Goal: Book appointment/travel/reservation

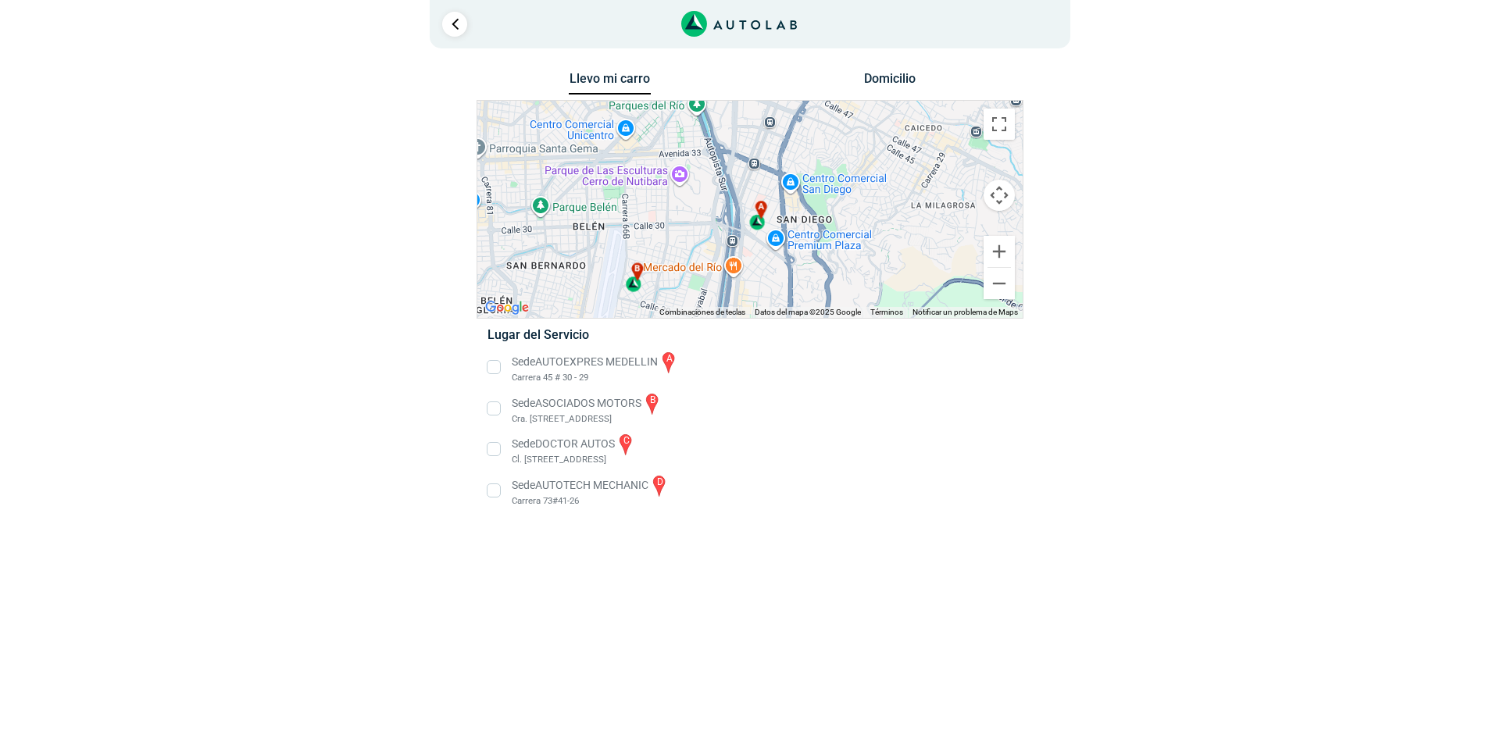
drag, startPoint x: 748, startPoint y: 182, endPoint x: 870, endPoint y: 338, distance: 197.1
click at [866, 333] on div "Llevo mi carro [GEOGRAPHIC_DATA] ← Mover a la izquierda → Mover a la derecha ↑ …" at bounding box center [750, 298] width 547 height 461
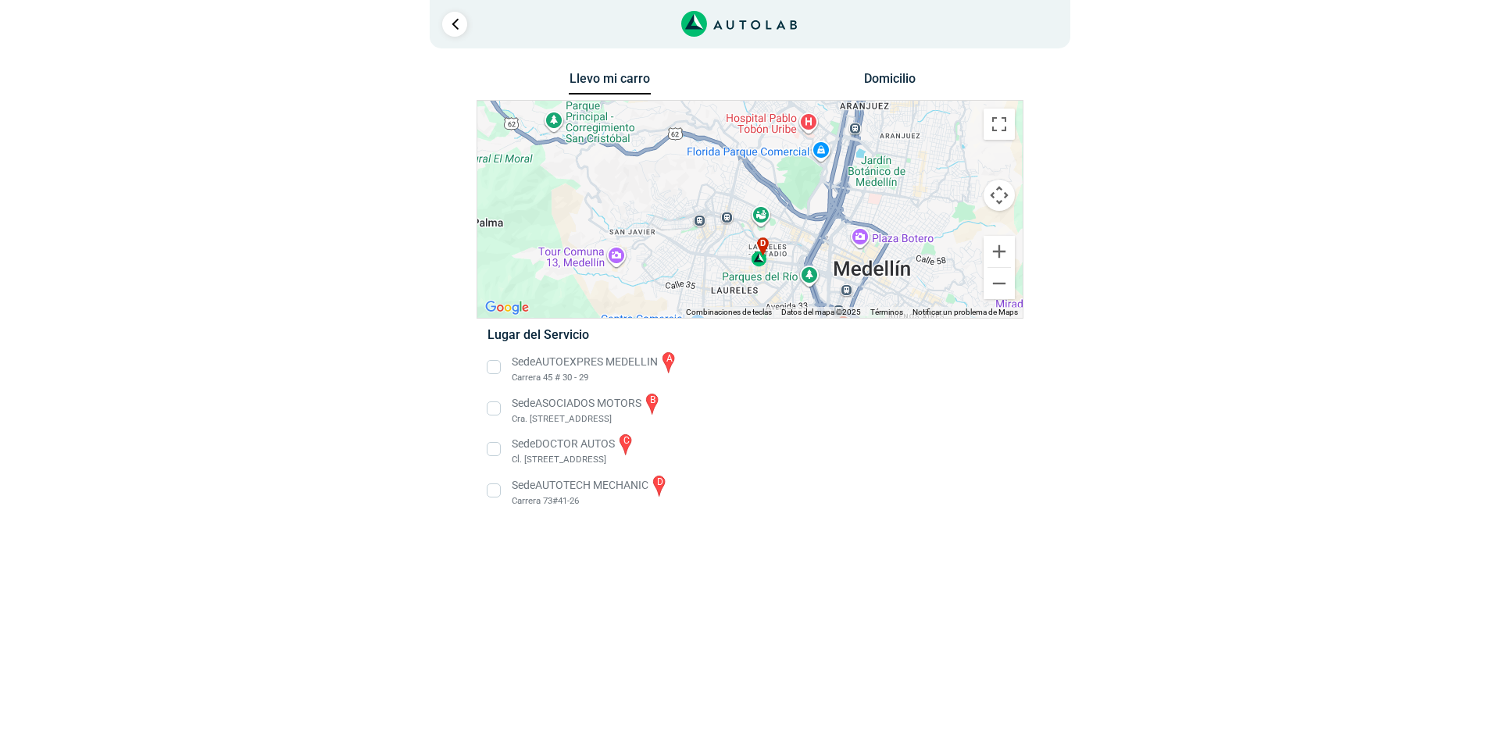
drag, startPoint x: 812, startPoint y: 148, endPoint x: 847, endPoint y: 266, distance: 123.1
click at [847, 266] on div "a b c d" at bounding box center [749, 209] width 545 height 217
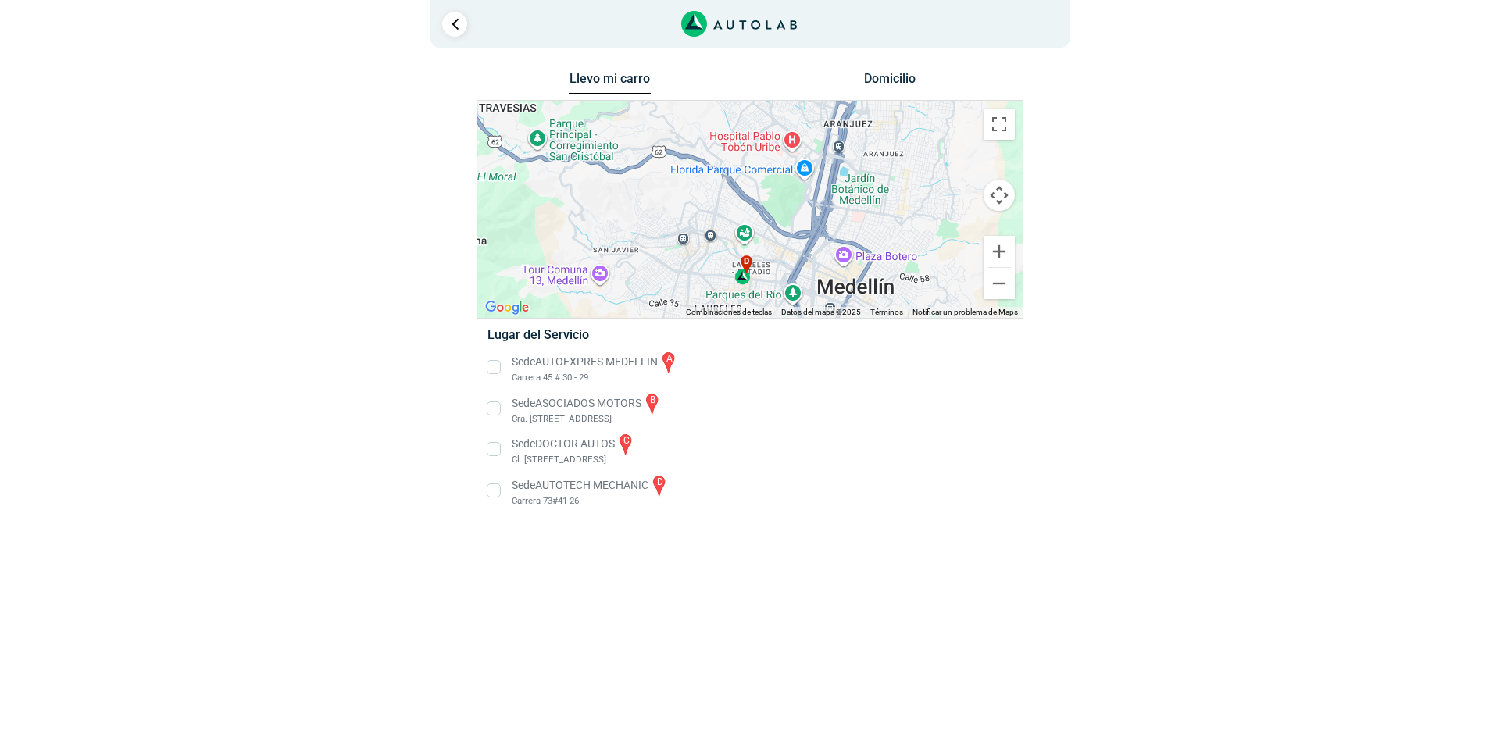
drag, startPoint x: 870, startPoint y: 198, endPoint x: 854, endPoint y: 216, distance: 24.9
click at [854, 216] on div "a b c d" at bounding box center [749, 209] width 545 height 217
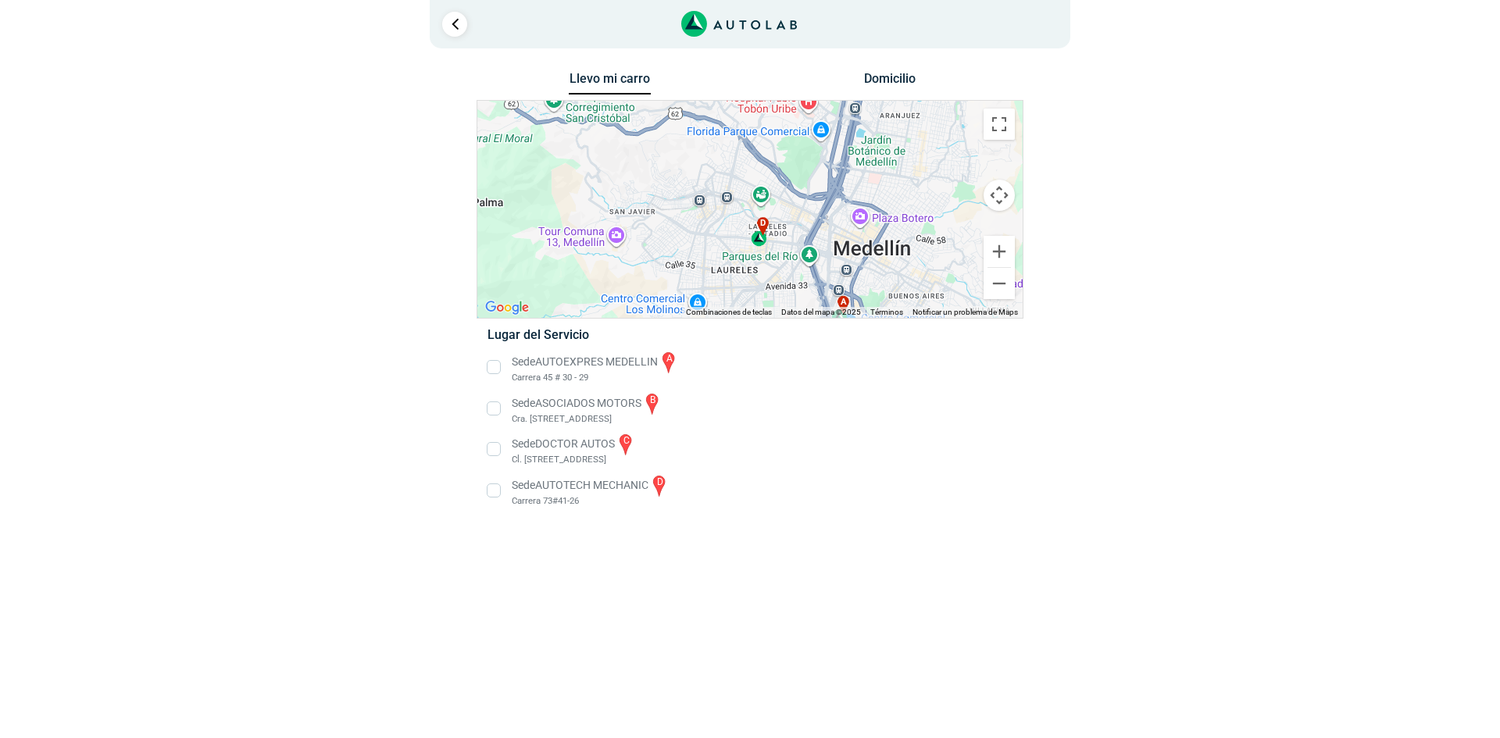
drag, startPoint x: 844, startPoint y: 202, endPoint x: 861, endPoint y: 163, distance: 43.4
click at [861, 163] on div "a b c d" at bounding box center [749, 209] width 545 height 217
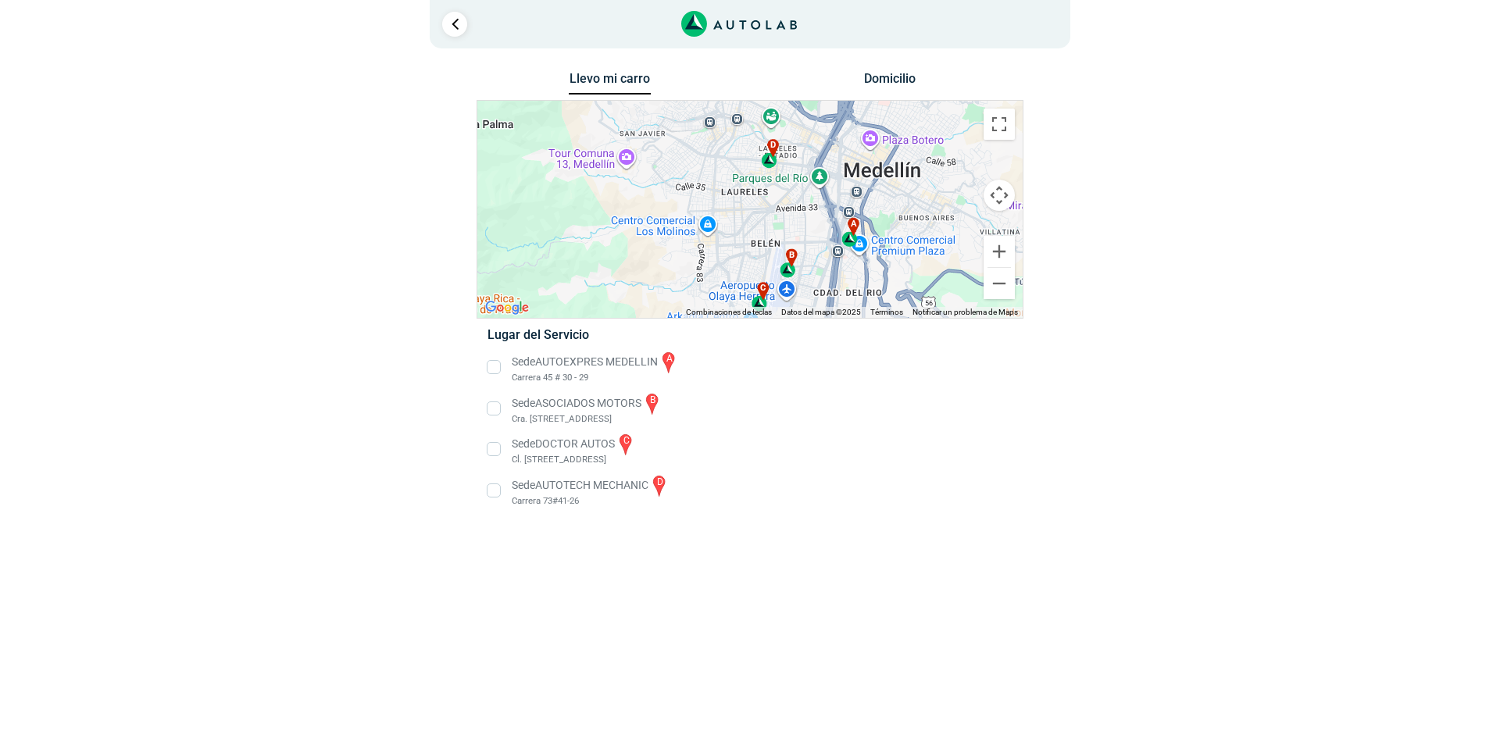
drag, startPoint x: 888, startPoint y: 281, endPoint x: 895, endPoint y: 207, distance: 74.6
click at [895, 207] on div "a b c d" at bounding box center [749, 209] width 545 height 217
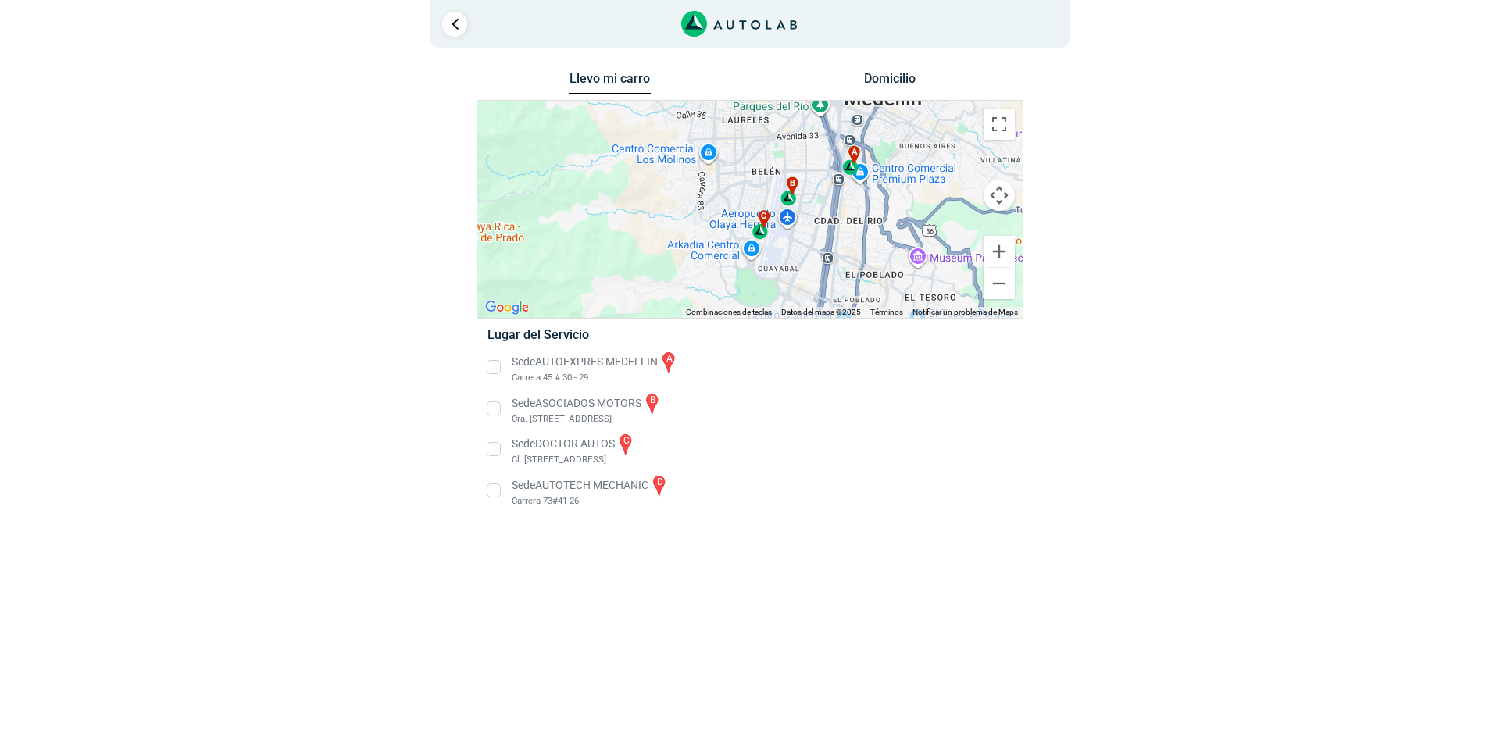
drag, startPoint x: 927, startPoint y: 269, endPoint x: 923, endPoint y: 212, distance: 57.2
click at [923, 212] on div "a b c d" at bounding box center [749, 209] width 545 height 217
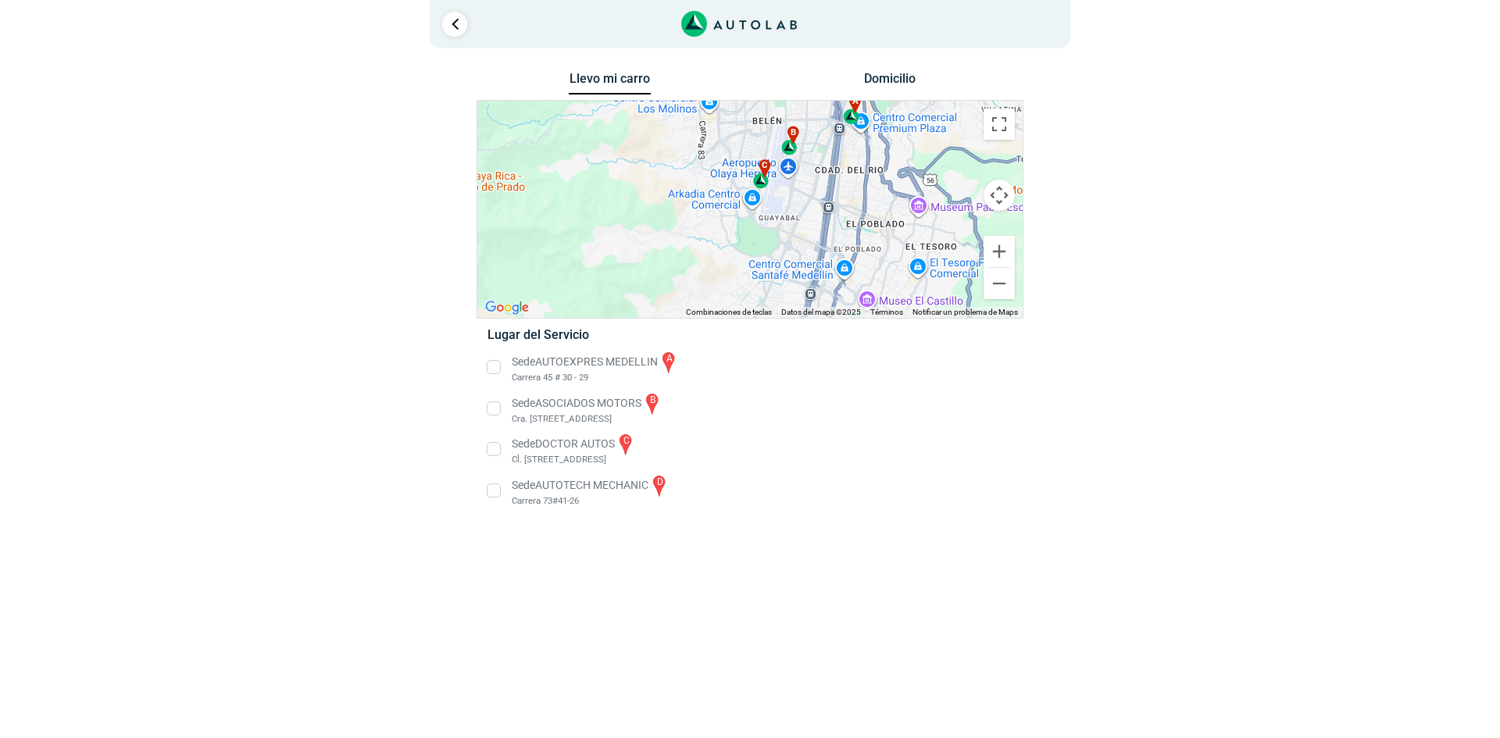
drag, startPoint x: 916, startPoint y: 249, endPoint x: 927, endPoint y: 154, distance: 95.9
click at [927, 154] on div "a b c d" at bounding box center [749, 209] width 545 height 217
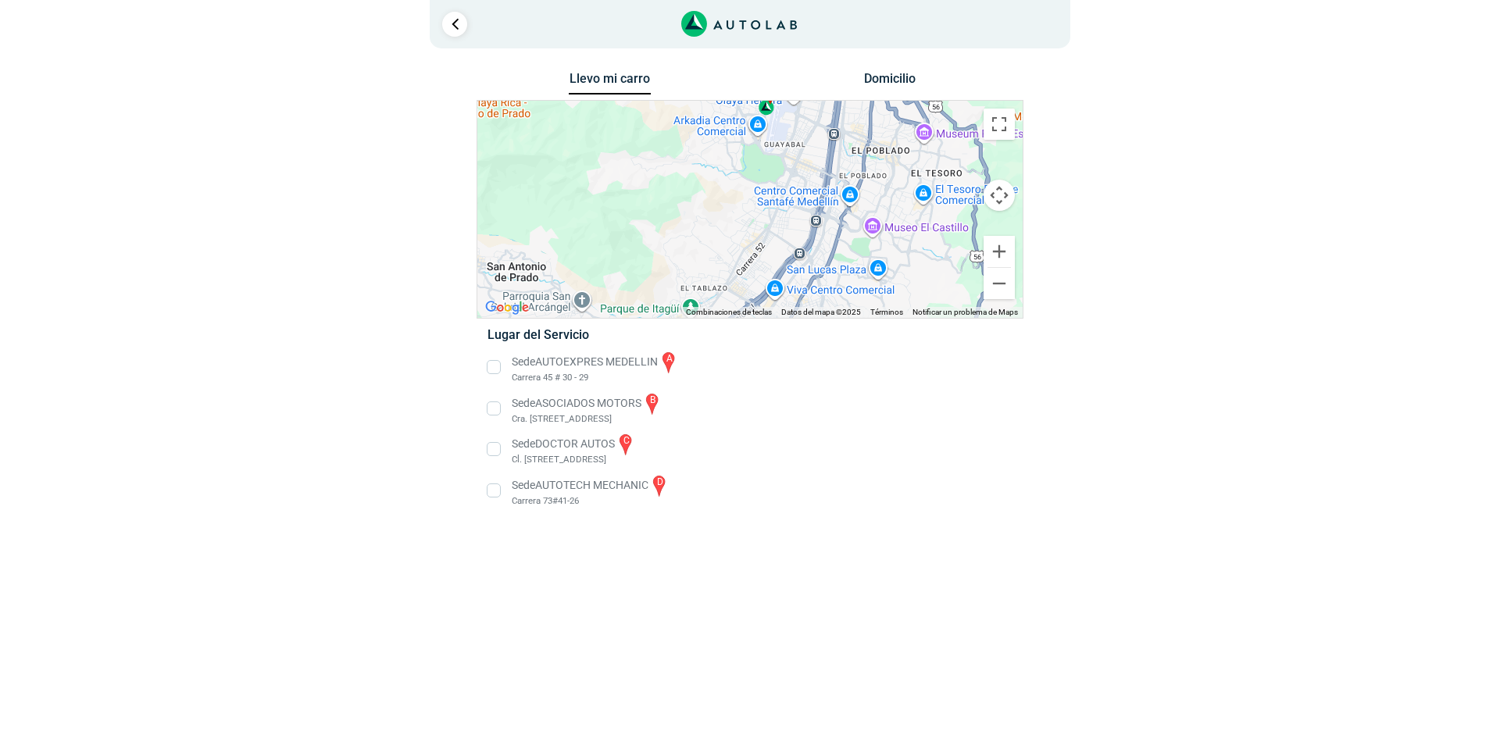
drag, startPoint x: 859, startPoint y: 264, endPoint x: 873, endPoint y: 186, distance: 79.4
click at [872, 186] on div "a b c d" at bounding box center [749, 209] width 545 height 217
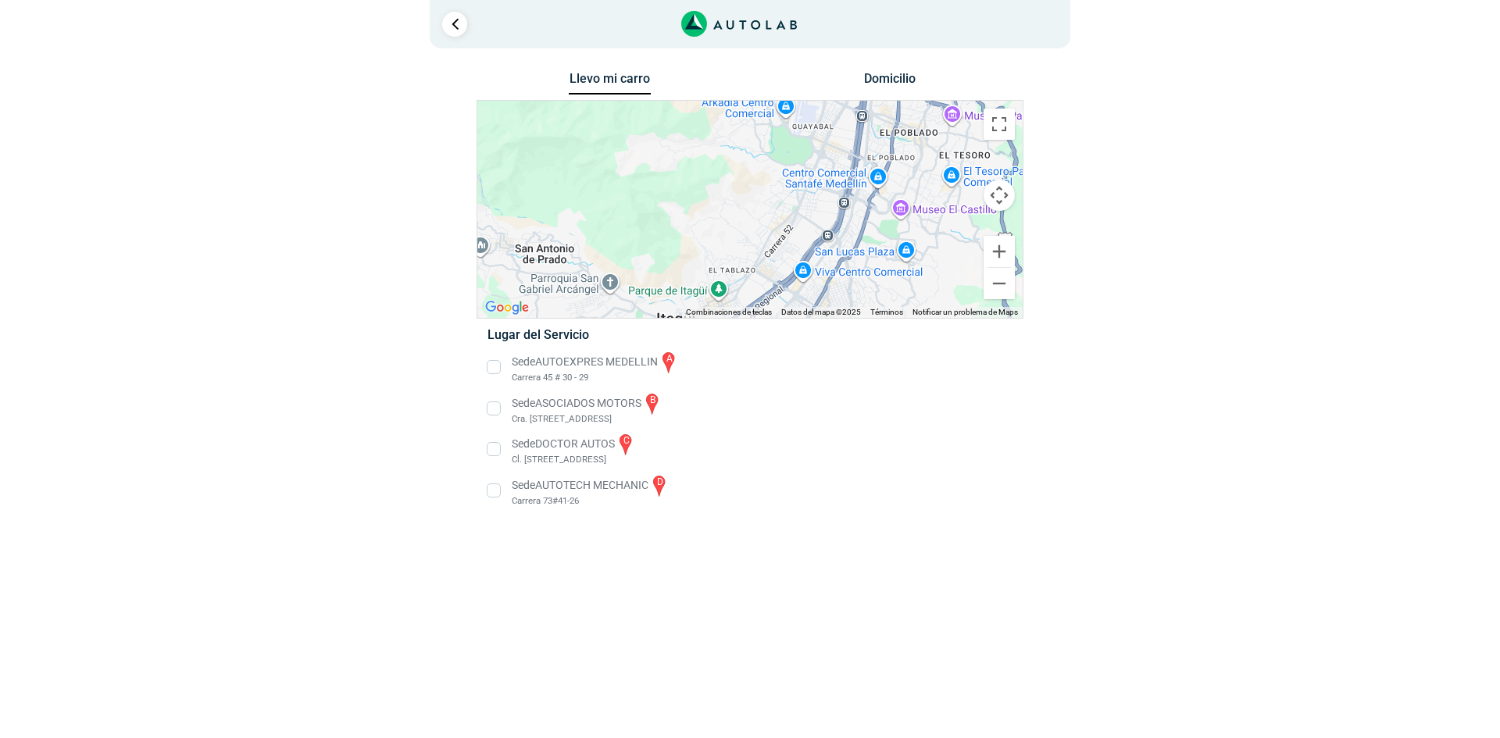
drag, startPoint x: 869, startPoint y: 192, endPoint x: 867, endPoint y: 350, distance: 157.8
click at [868, 349] on div "Llevo mi carro [GEOGRAPHIC_DATA] ← Mover a la izquierda → Mover a la derecha ↑ …" at bounding box center [750, 298] width 547 height 461
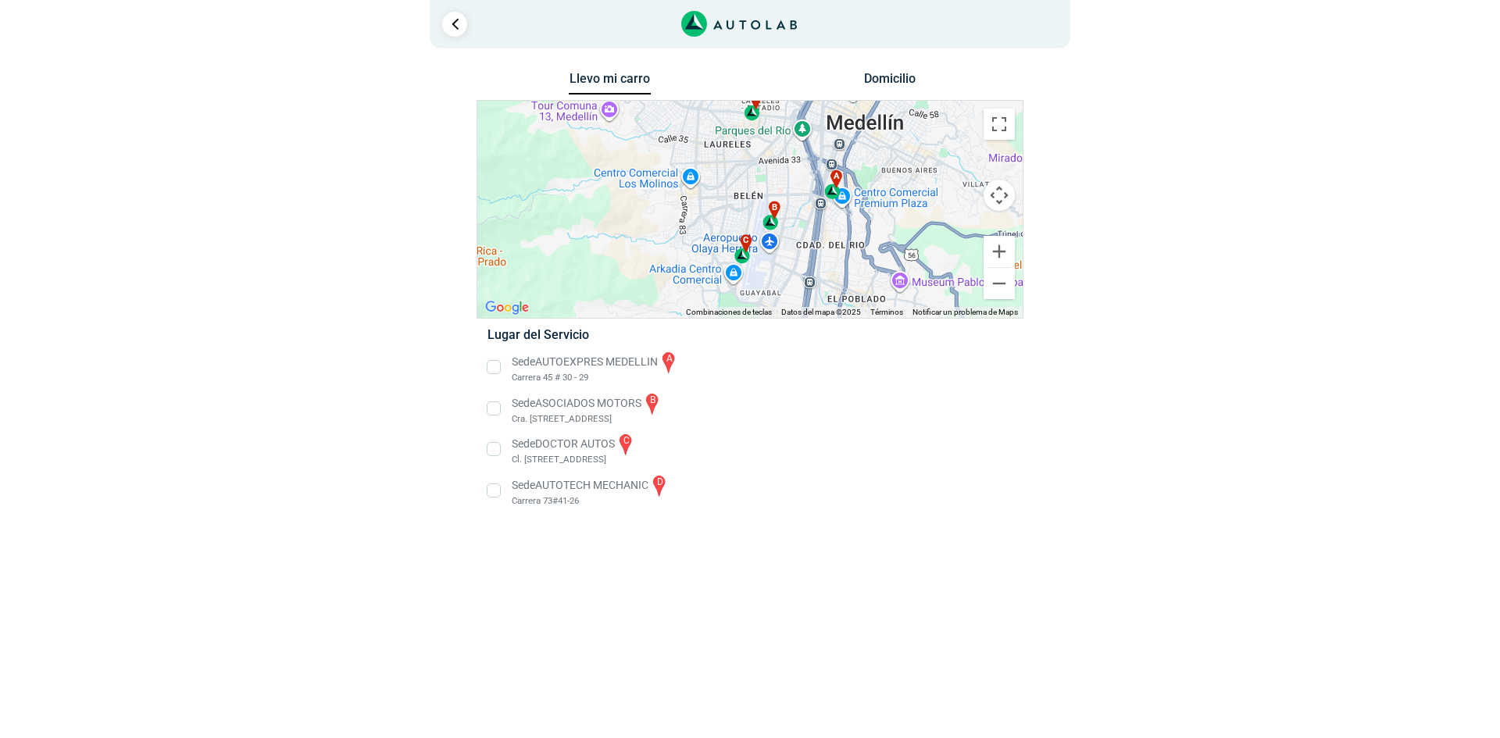
drag, startPoint x: 890, startPoint y: 240, endPoint x: 834, endPoint y: 351, distance: 124.0
click at [834, 351] on div "Llevo mi carro [GEOGRAPHIC_DATA] ← Mover a la izquierda → Mover a la derecha ↑ …" at bounding box center [750, 298] width 547 height 461
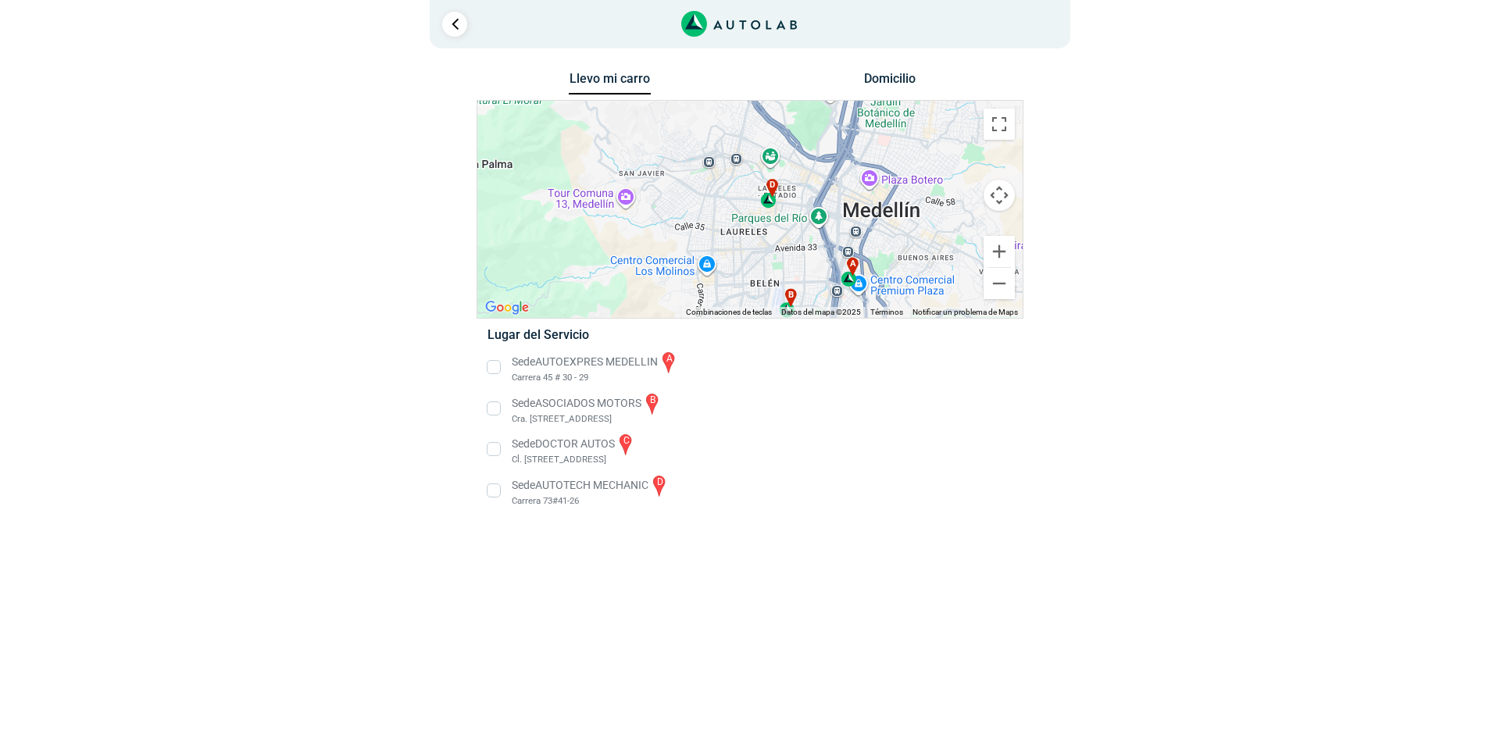
drag, startPoint x: 781, startPoint y: 169, endPoint x: 814, endPoint y: 277, distance: 112.9
click at [814, 277] on div "a b c d" at bounding box center [749, 209] width 545 height 217
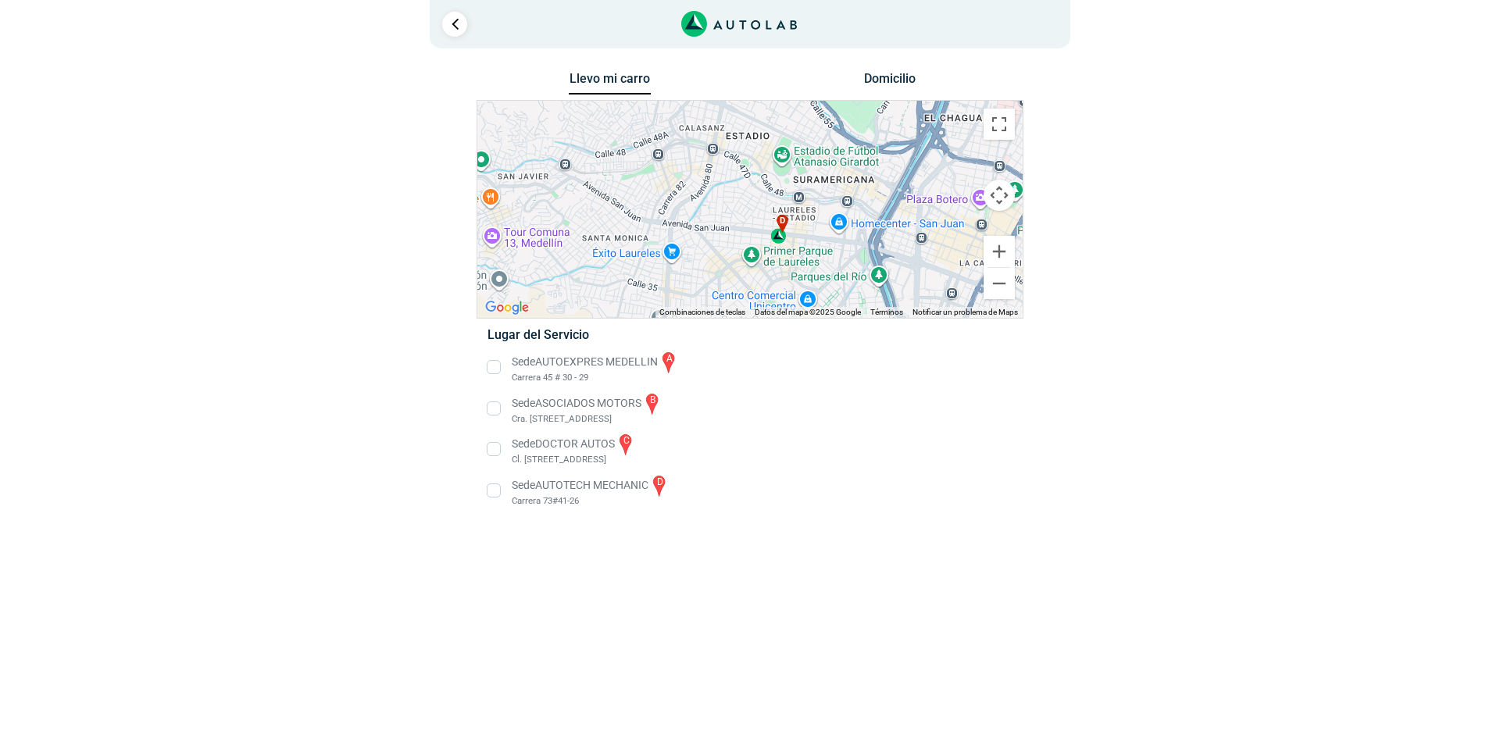
drag, startPoint x: 784, startPoint y: 262, endPoint x: 784, endPoint y: 234, distance: 27.3
click at [784, 234] on div "d" at bounding box center [780, 230] width 18 height 30
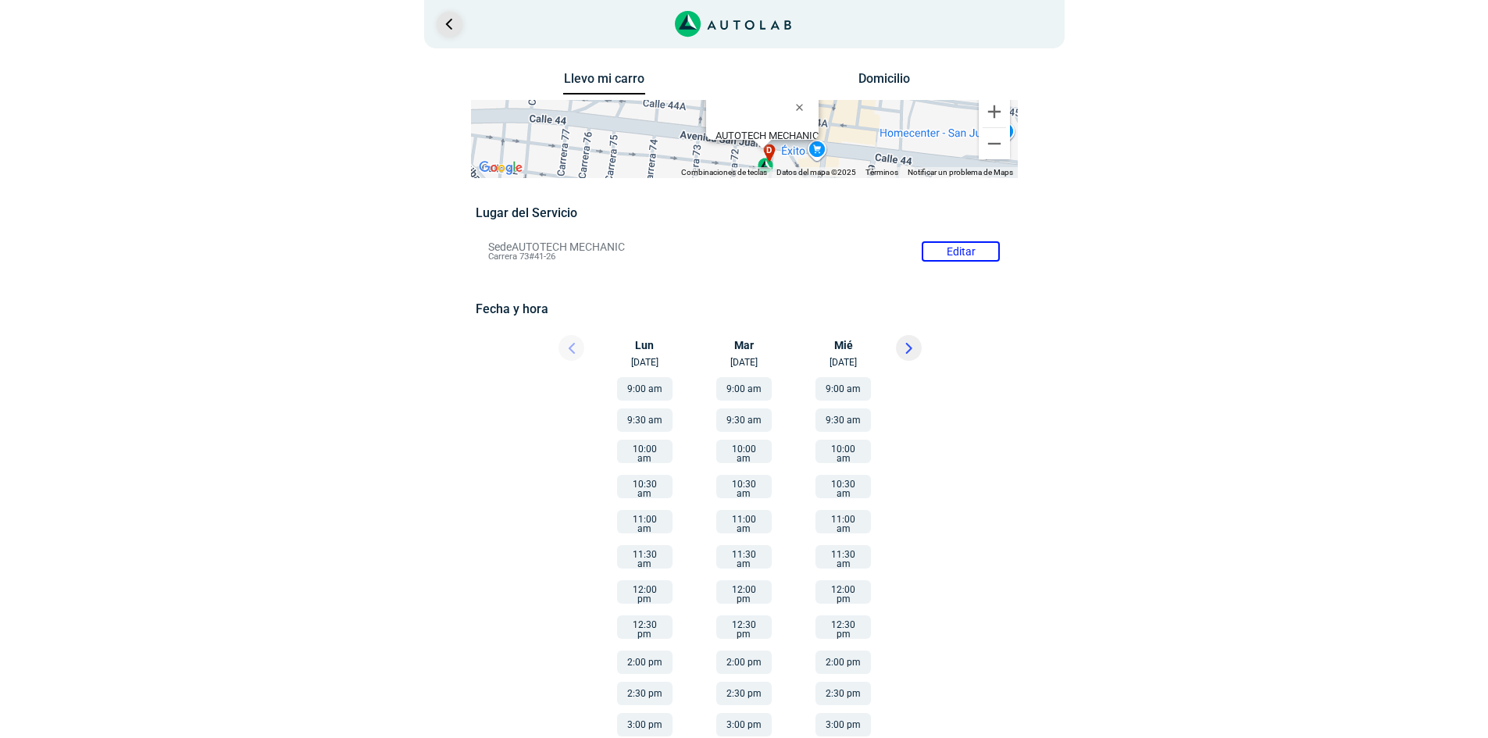
click at [444, 23] on link "Ir al paso anterior" at bounding box center [449, 24] width 25 height 25
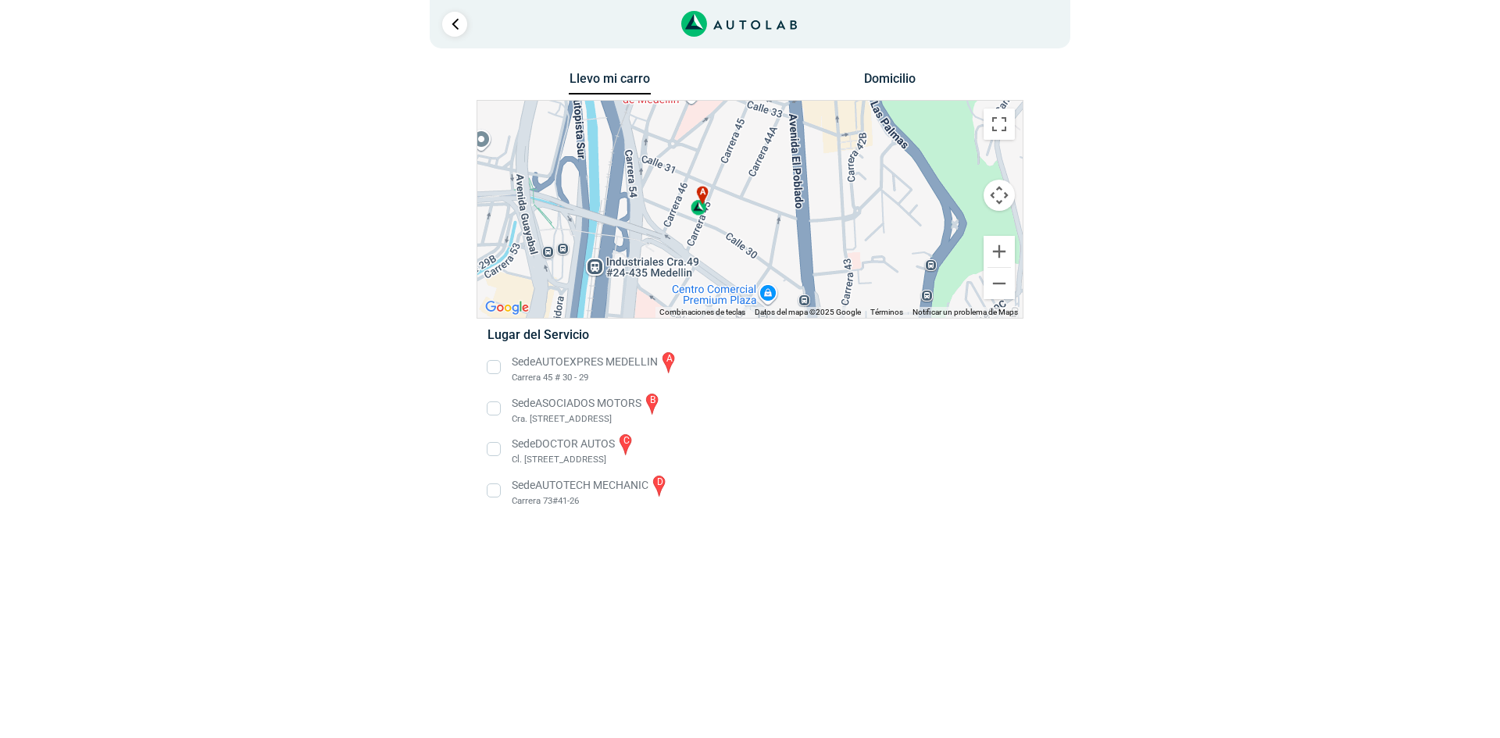
drag, startPoint x: 707, startPoint y: 281, endPoint x: 723, endPoint y: 234, distance: 50.4
click at [722, 245] on div "a b c d AUTOTECH MECHANIC Carrera 73#41-26" at bounding box center [749, 209] width 545 height 217
click at [703, 196] on span "a" at bounding box center [702, 190] width 6 height 13
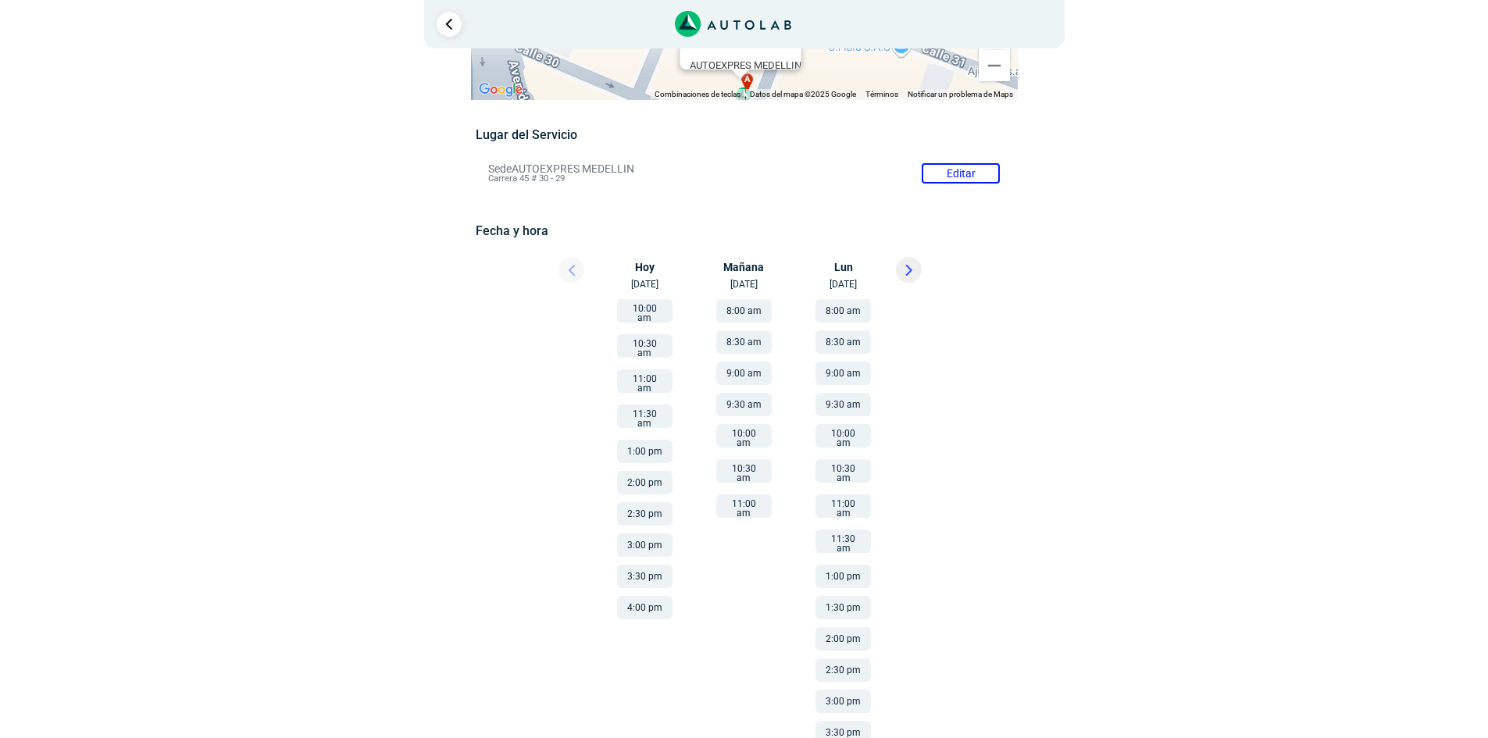
scroll to position [121, 0]
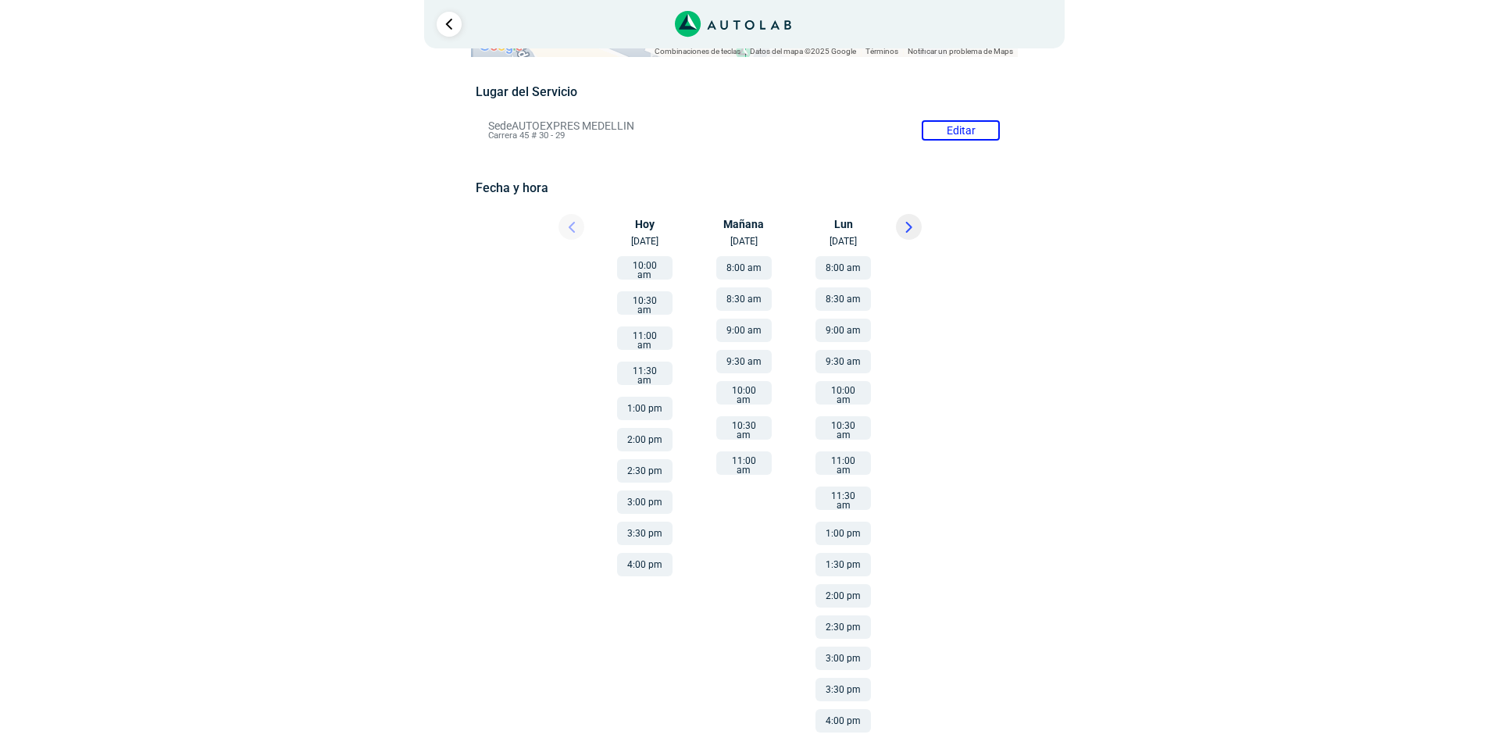
click at [847, 487] on button "11:30 am" at bounding box center [843, 498] width 55 height 23
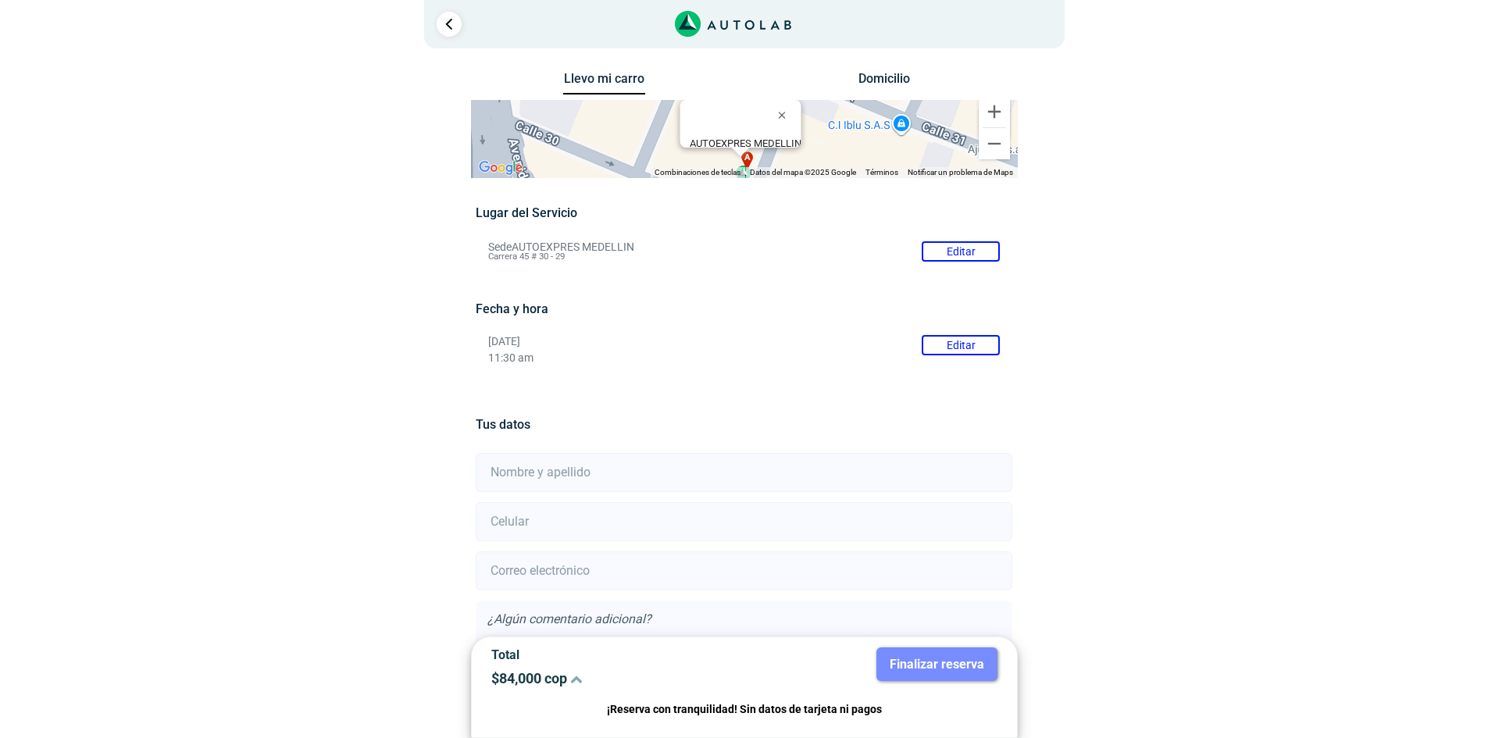
scroll to position [78, 0]
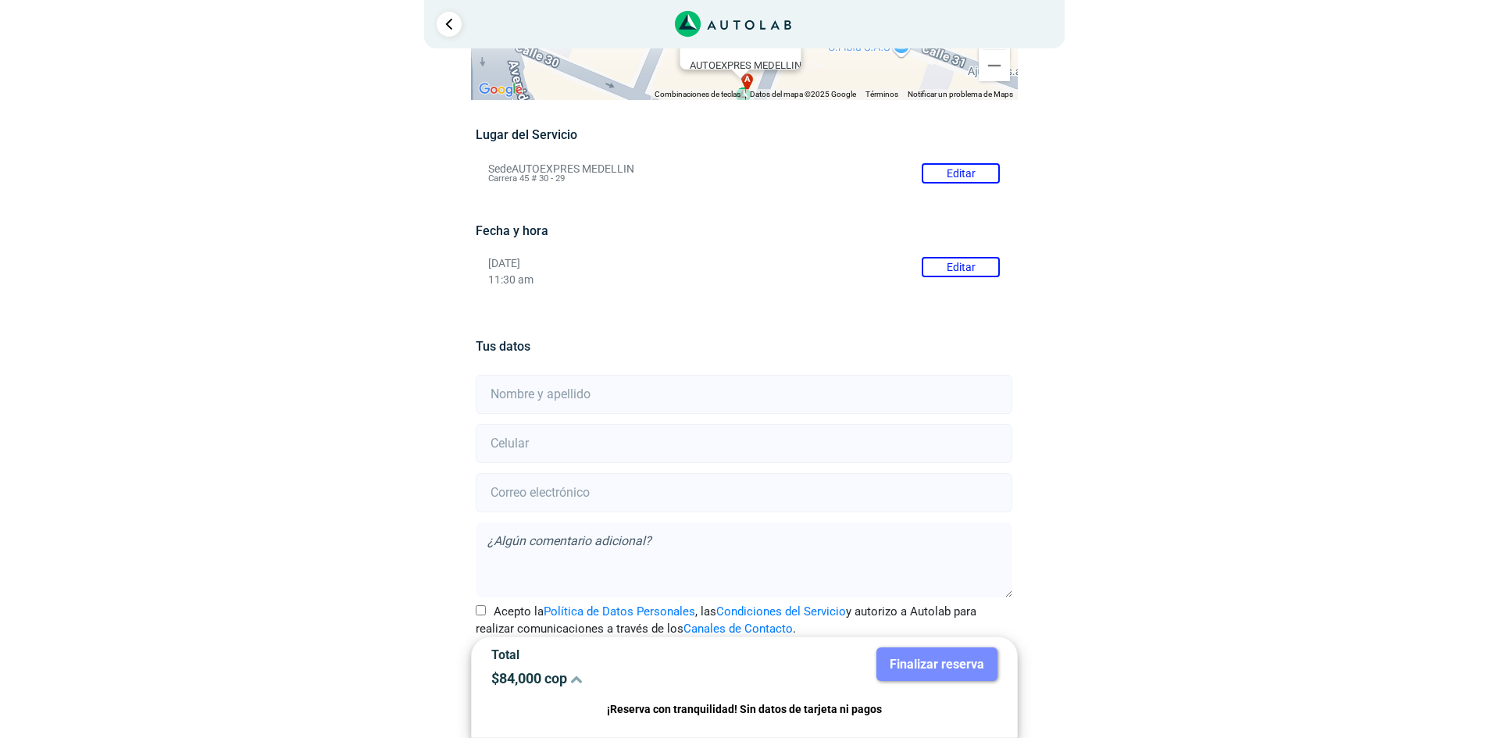
click at [573, 396] on input "text" at bounding box center [744, 394] width 537 height 39
type input "f"
type input "[PERSON_NAME]"
click at [562, 455] on input "number" at bounding box center [744, 443] width 537 height 39
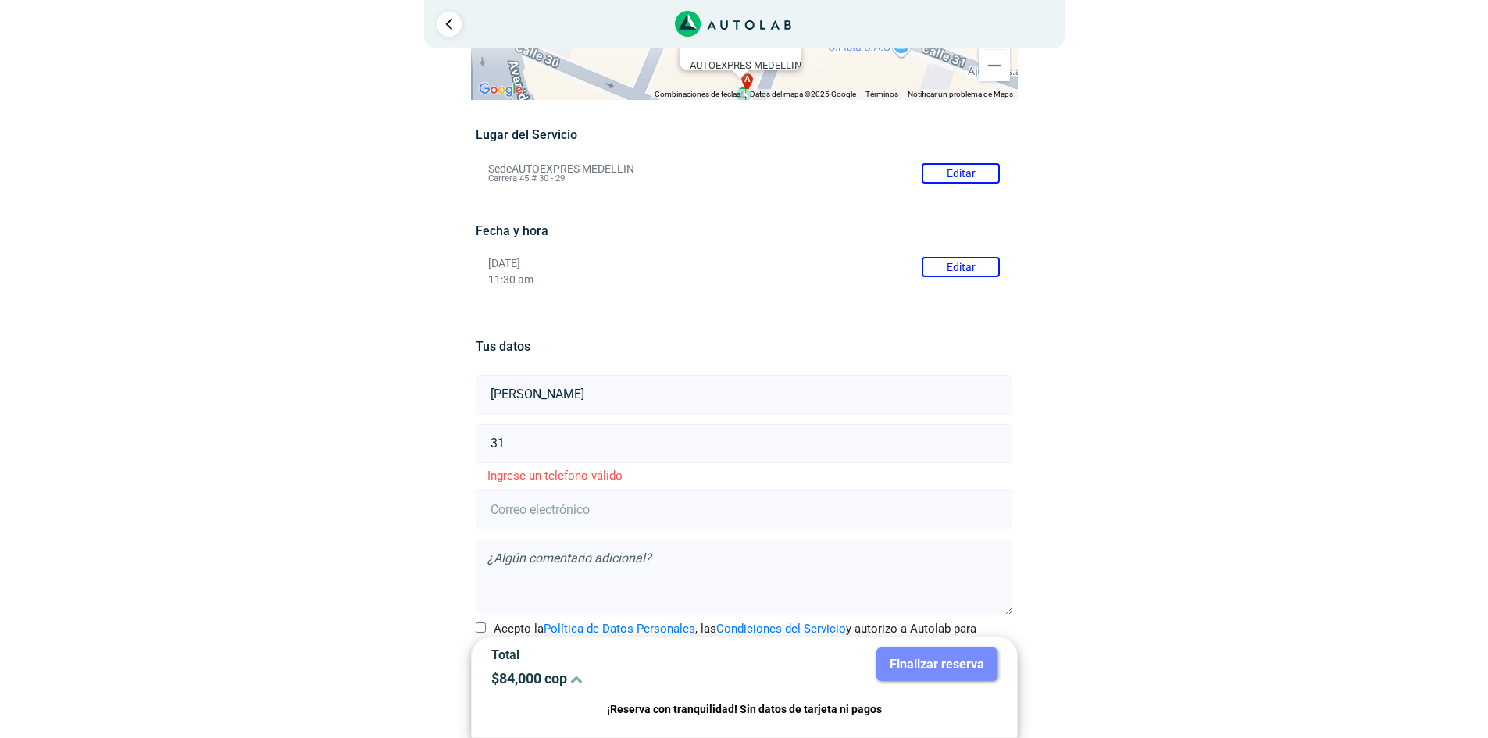
type input "318"
click at [553, 444] on input "number" at bounding box center [744, 443] width 537 height 39
click at [538, 441] on input "number" at bounding box center [744, 443] width 537 height 39
drag, startPoint x: 539, startPoint y: 441, endPoint x: 570, endPoint y: 448, distance: 31.3
click at [540, 442] on input "number" at bounding box center [744, 443] width 537 height 39
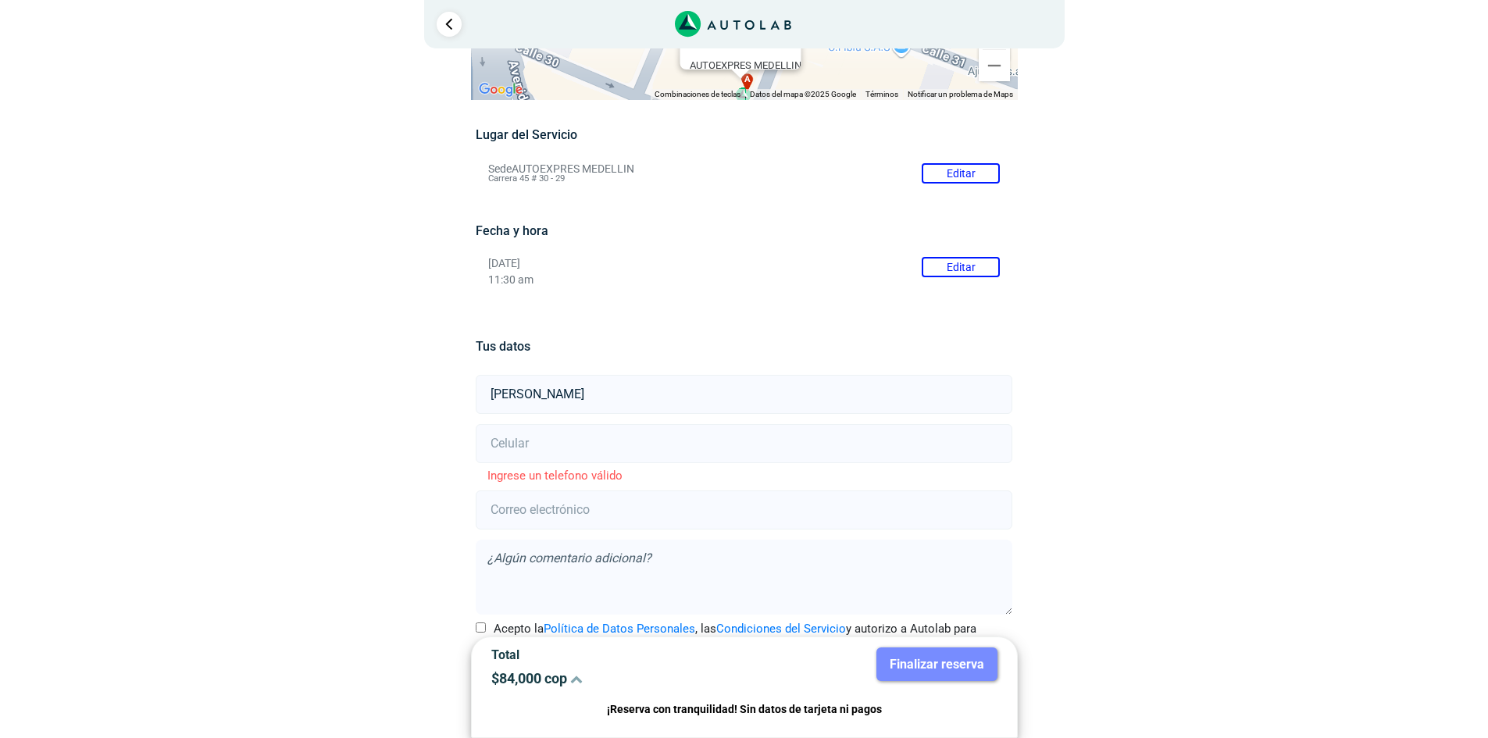
click at [574, 439] on input "number" at bounding box center [744, 443] width 537 height 39
type input "3"
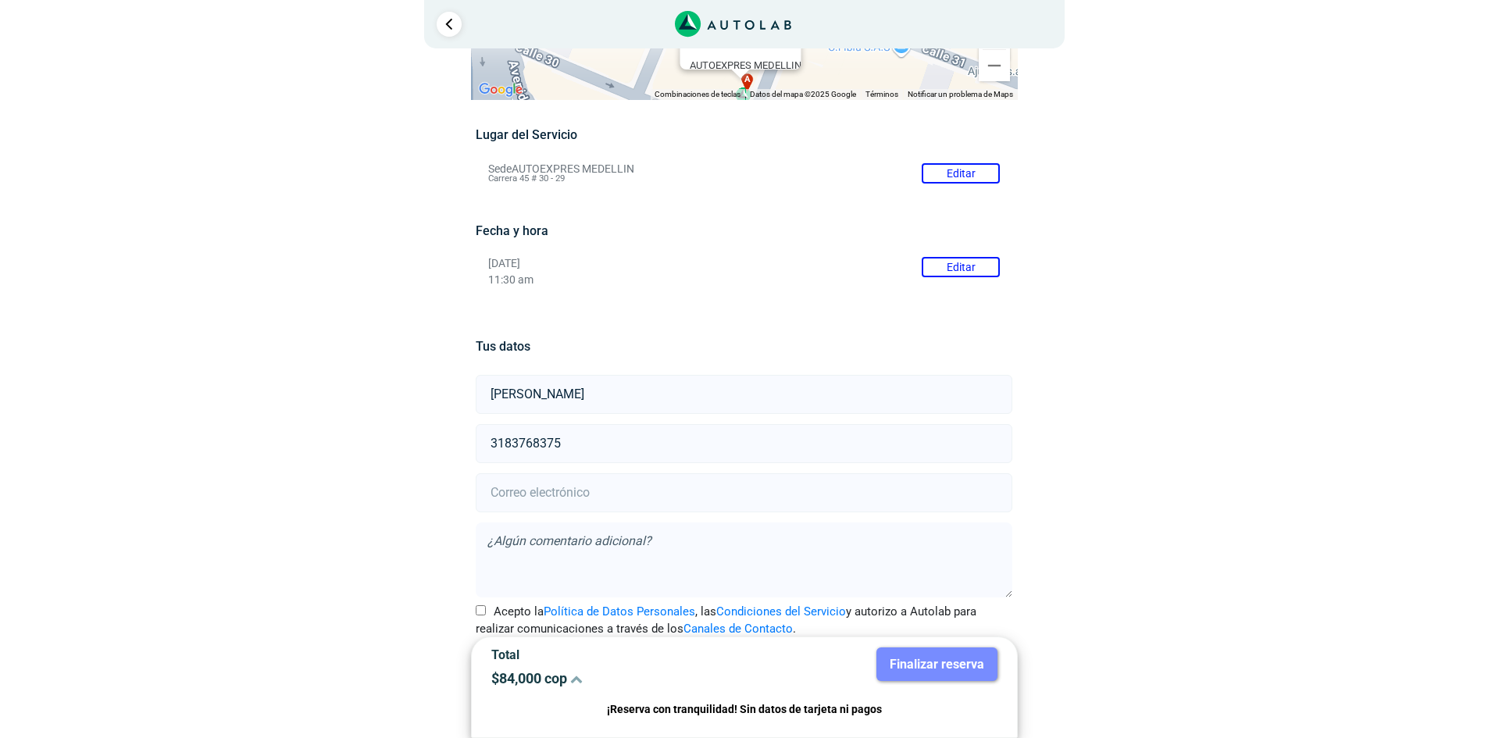
scroll to position [111, 0]
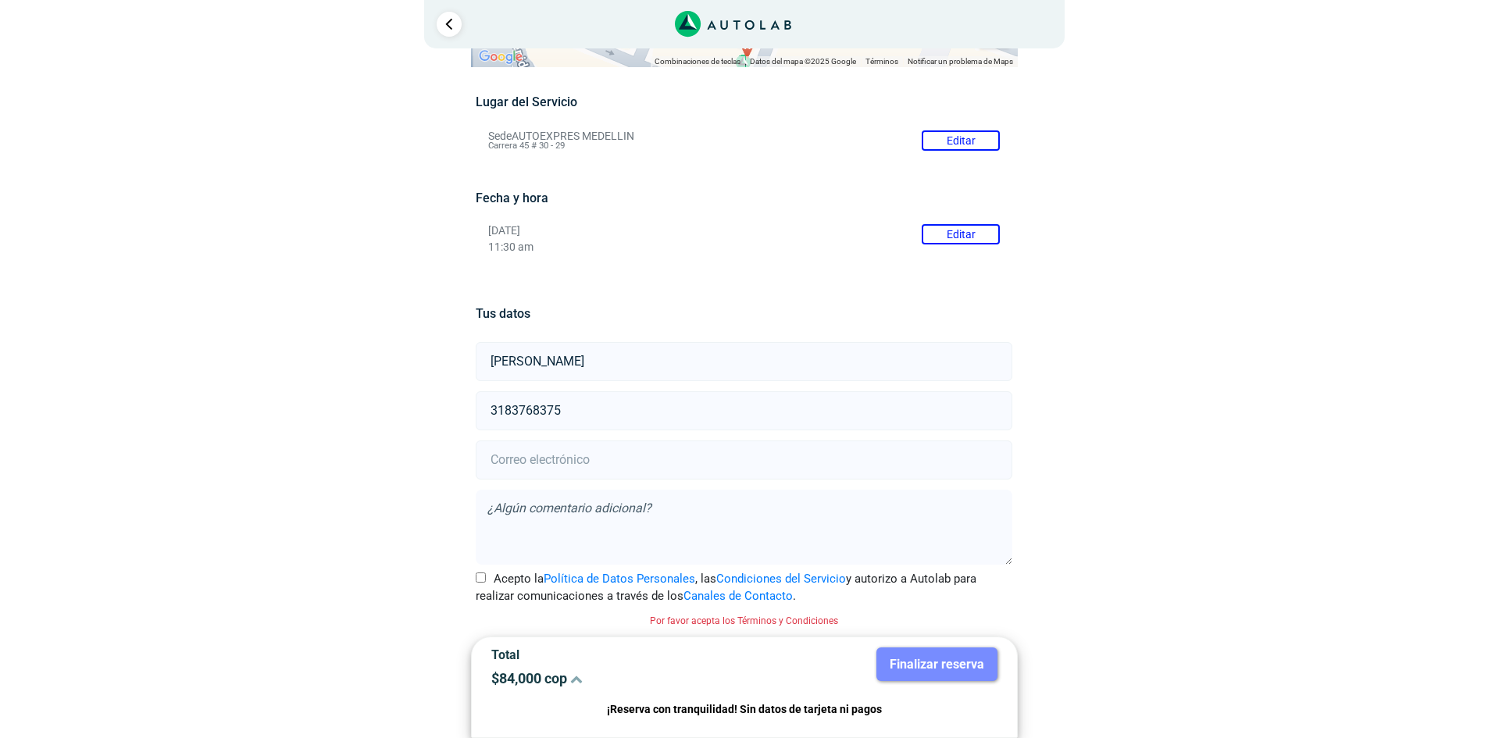
type input "3183768375"
click at [598, 455] on input "email" at bounding box center [744, 460] width 537 height 39
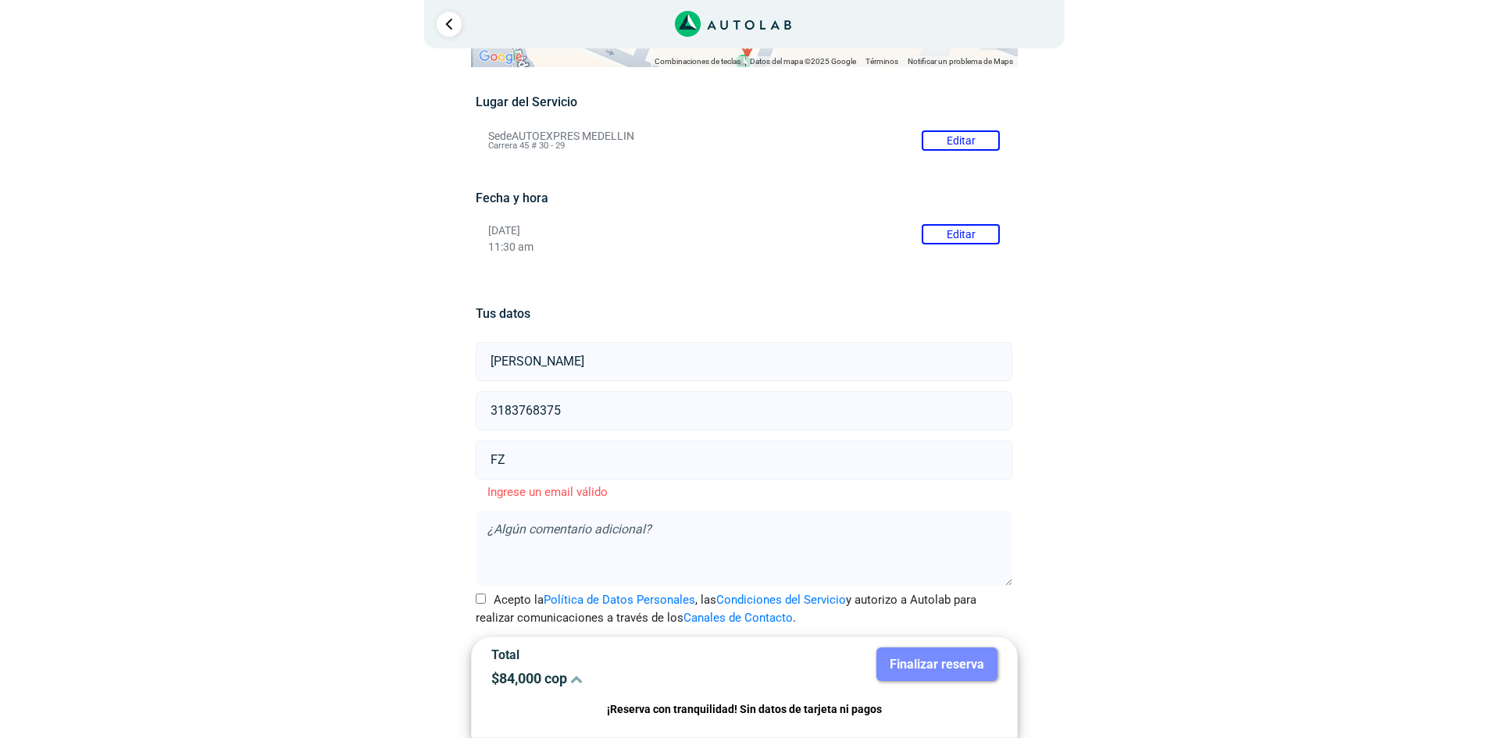
type input "F"
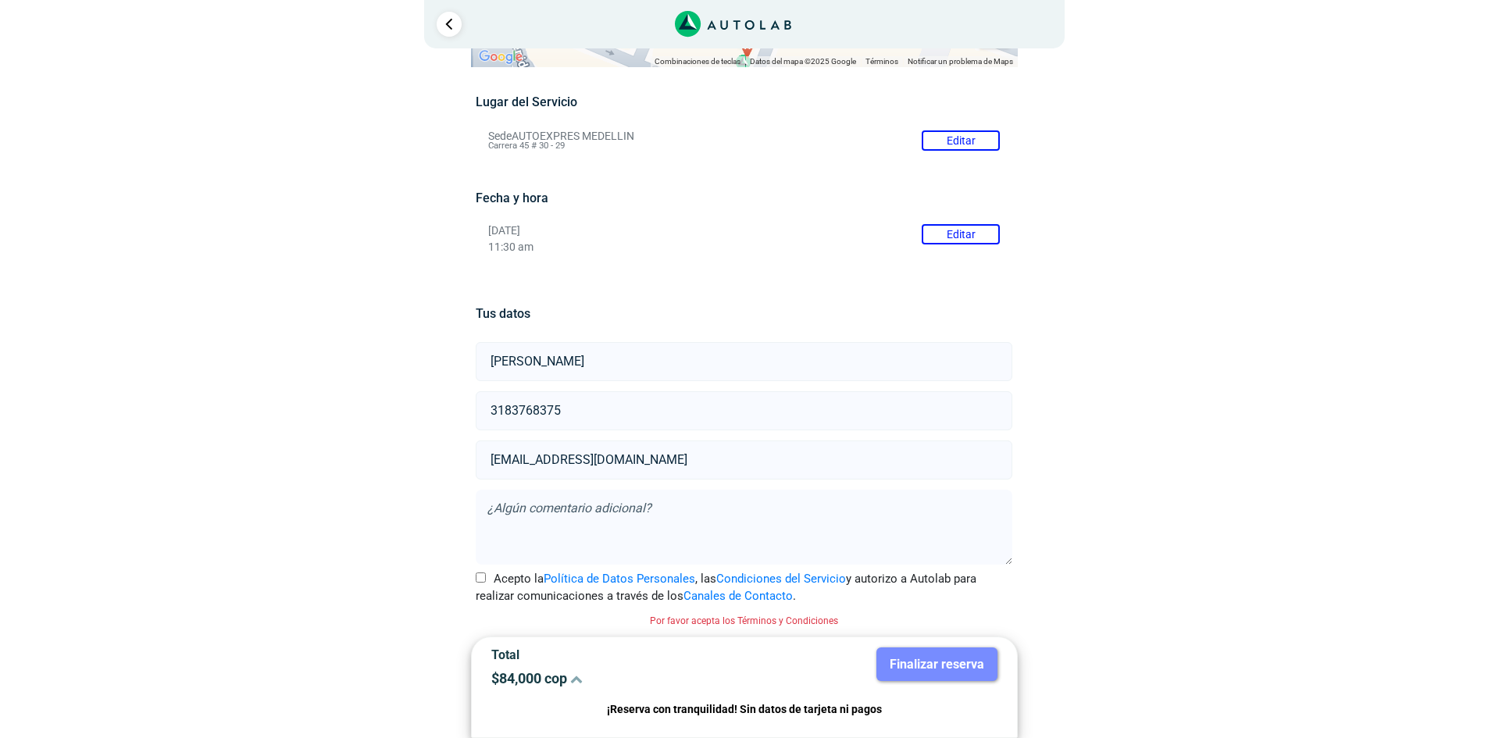
type input "[EMAIL_ADDRESS][DOMAIN_NAME]"
click at [686, 508] on textarea at bounding box center [744, 527] width 537 height 75
type textarea "r"
click at [711, 514] on textarea "Realizar chequeo con escáner para idenditificar algunas fallas que esta present…" at bounding box center [744, 527] width 537 height 75
type textarea "Realizar chequeo con escáner para identificar algunas fallas que esta presentan…"
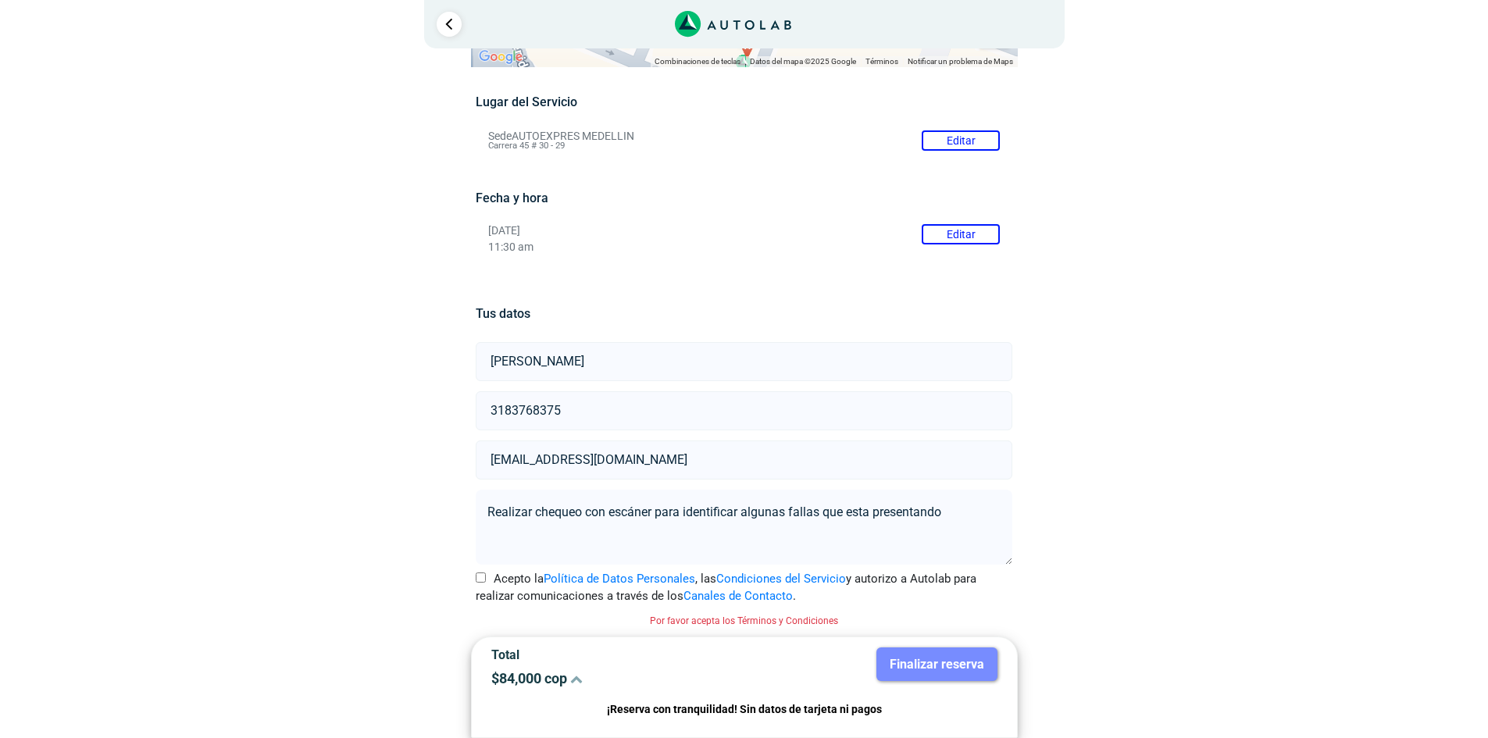
click at [485, 577] on input "Acepto la Política de Datos Personales , las Condiciones del Servicio y autoriz…" at bounding box center [481, 578] width 10 height 10
checkbox input "true"
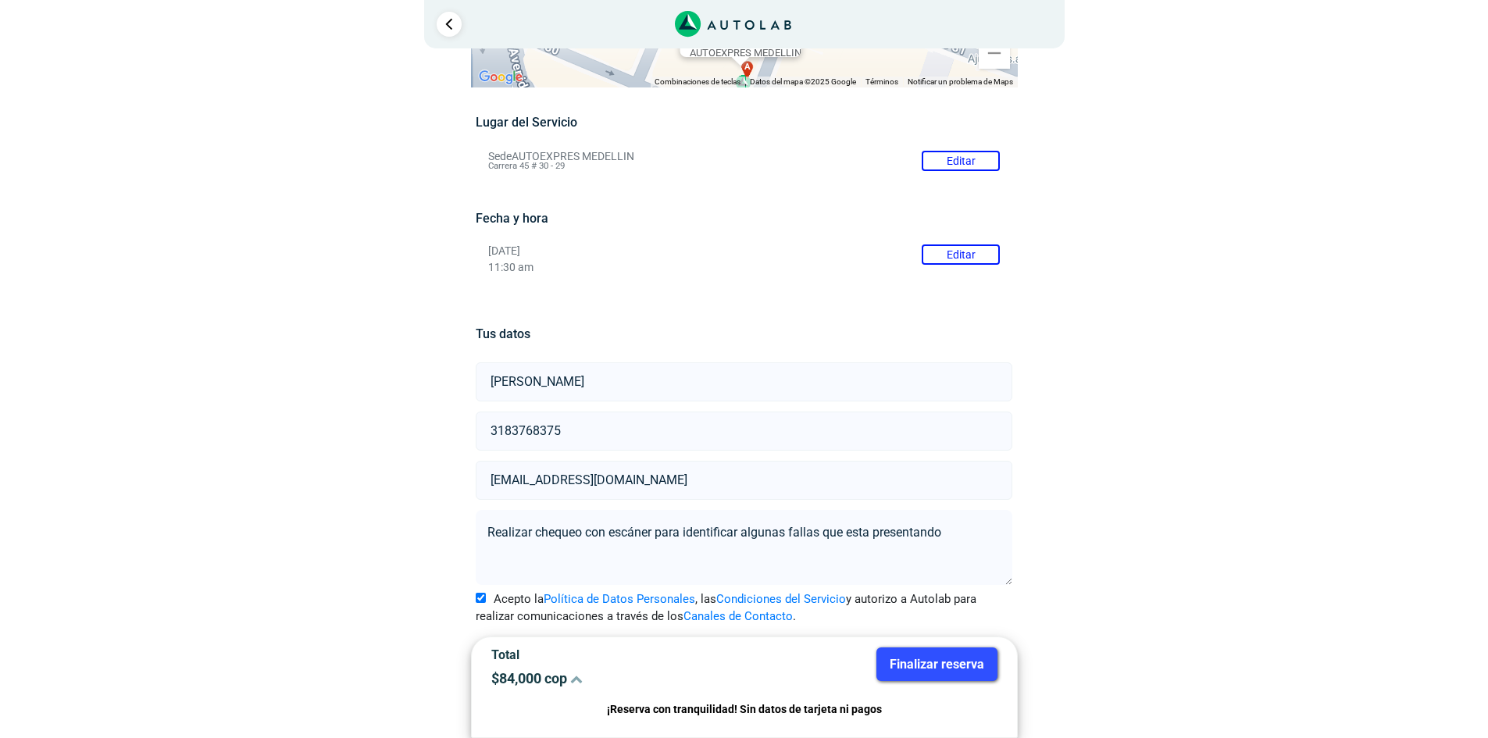
scroll to position [13, 0]
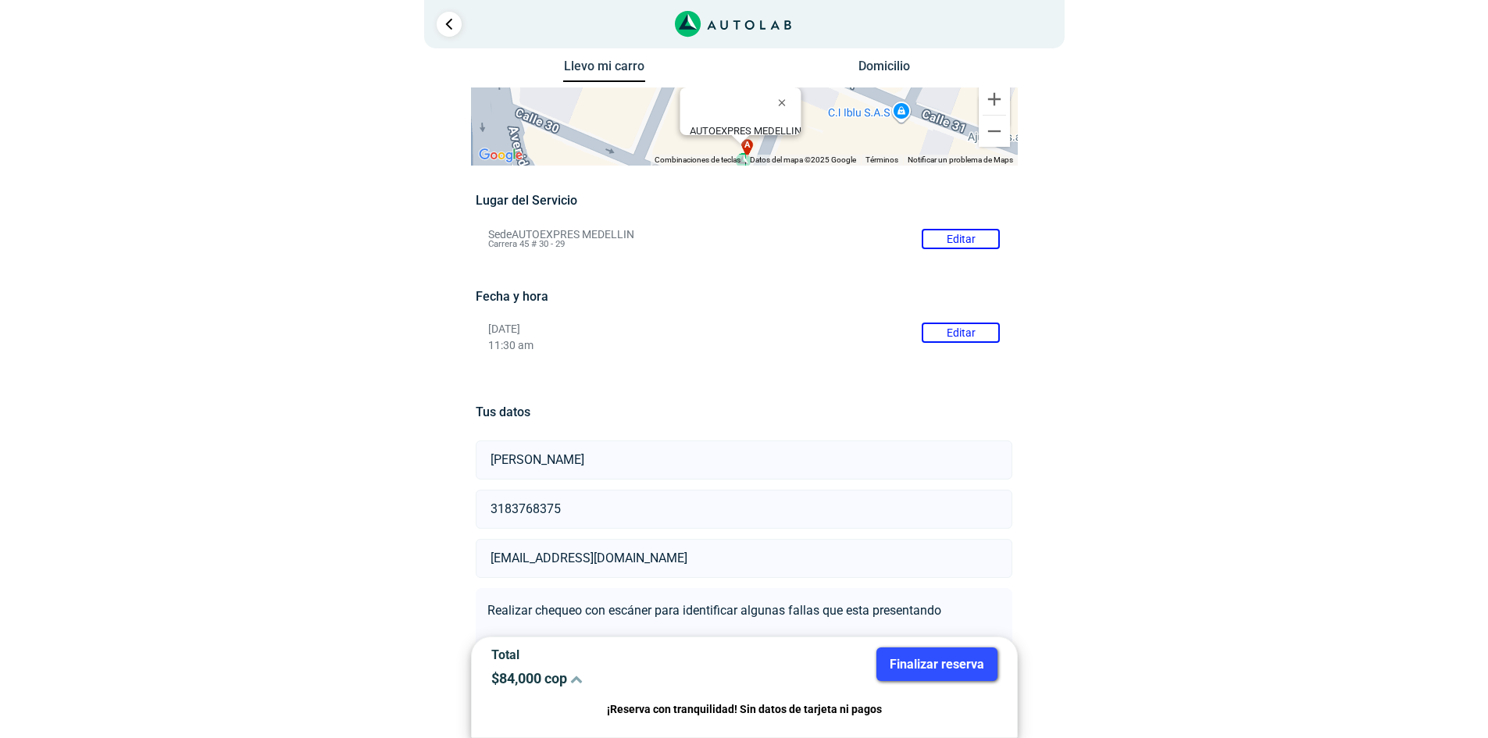
click at [935, 670] on button "Finalizar reserva" at bounding box center [937, 665] width 121 height 34
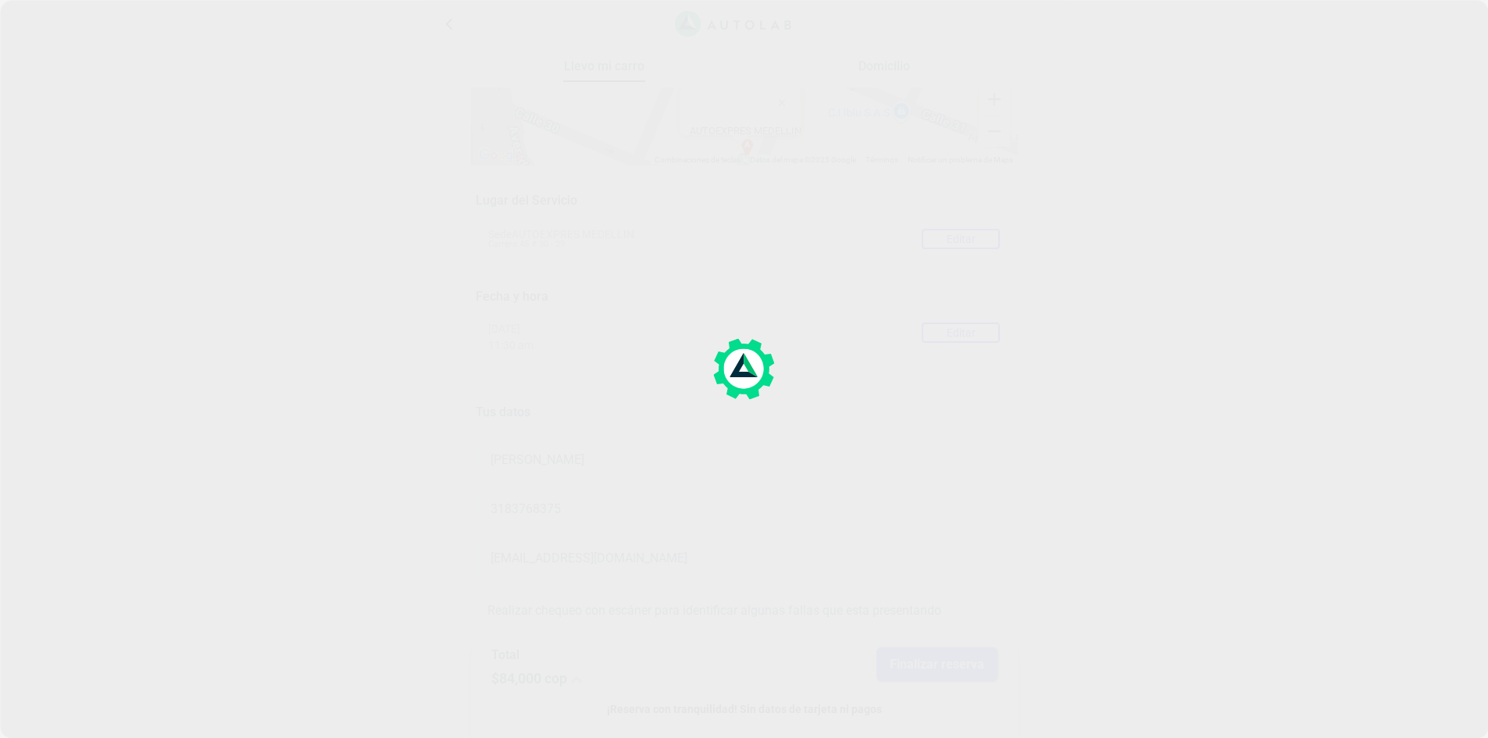
scroll to position [0, 0]
